Goal: Information Seeking & Learning: Learn about a topic

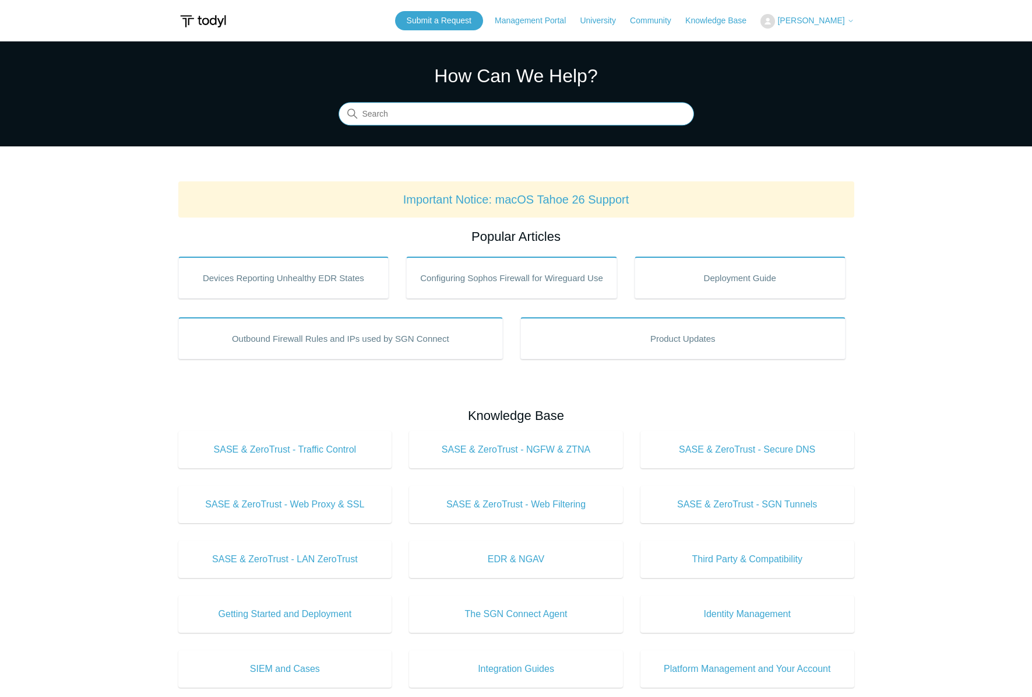
click at [395, 118] on input "Search" at bounding box center [517, 114] width 356 height 23
paste input "zzAntiRansomElastic"
type input "zzAntiRansomElastic"
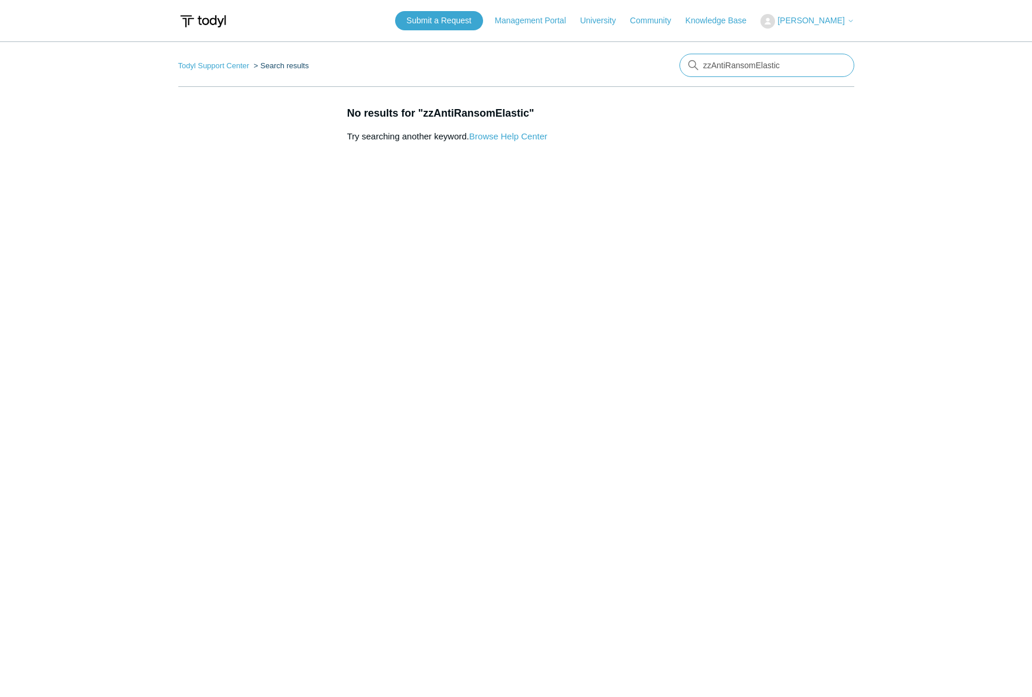
click at [725, 64] on input "zzAntiRansomElastic" at bounding box center [767, 65] width 175 height 23
type input "restore quarantine"
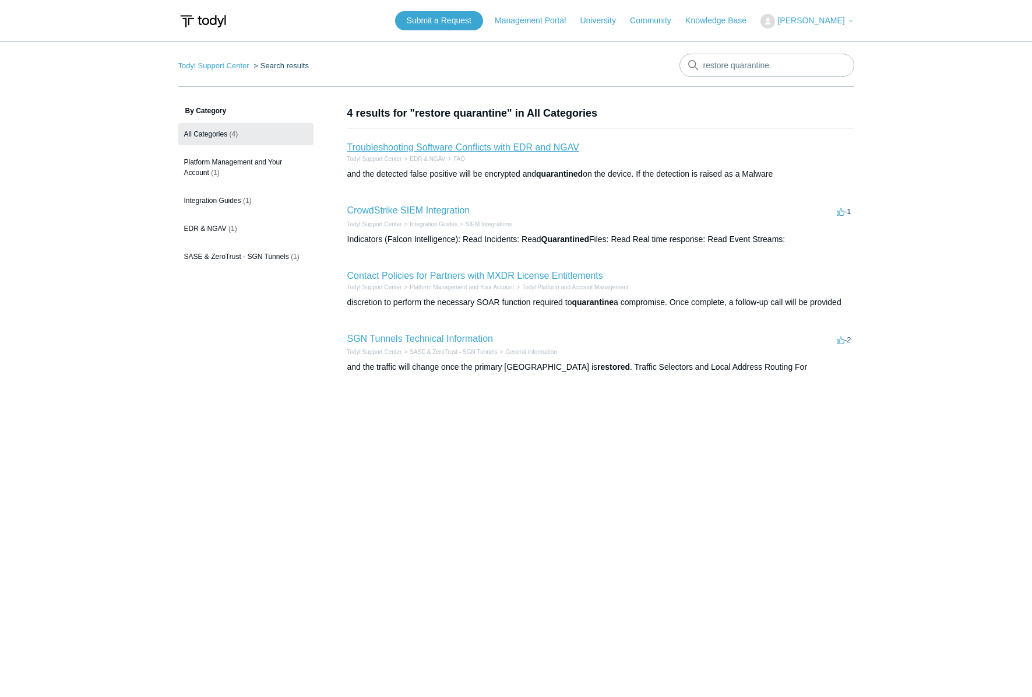
click at [505, 149] on link "Troubleshooting Software Conflicts with EDR and NGAV" at bounding box center [463, 147] width 232 height 10
